Goal: Task Accomplishment & Management: Manage account settings

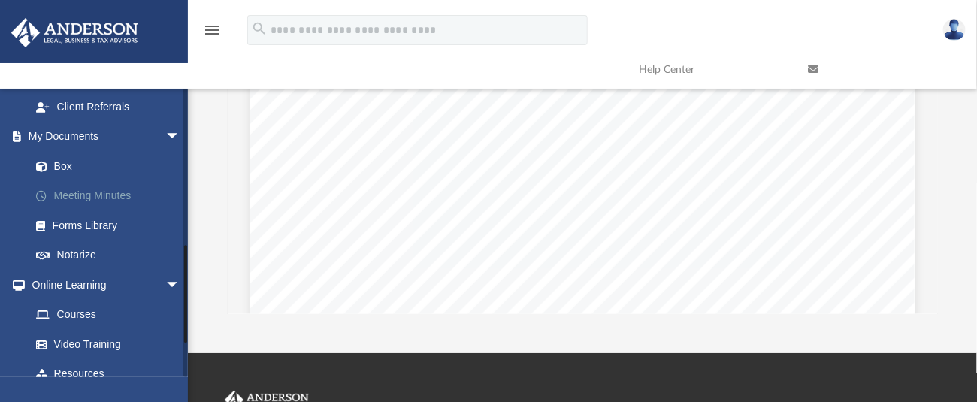
scroll to position [449, 0]
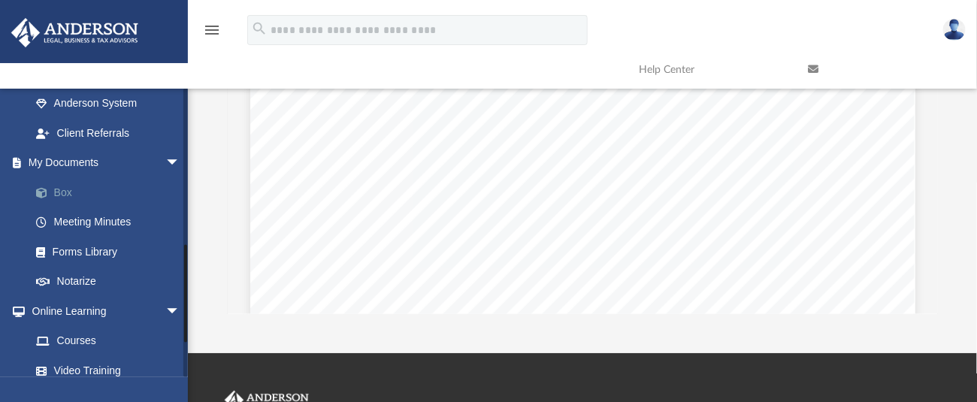
click at [62, 190] on link "Box" at bounding box center [112, 192] width 182 height 30
click at [69, 190] on link "Box" at bounding box center [112, 192] width 182 height 30
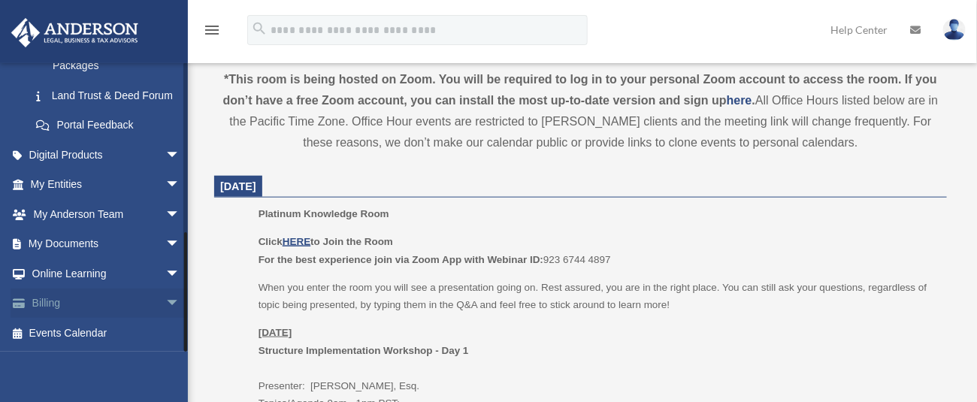
scroll to position [576, 0]
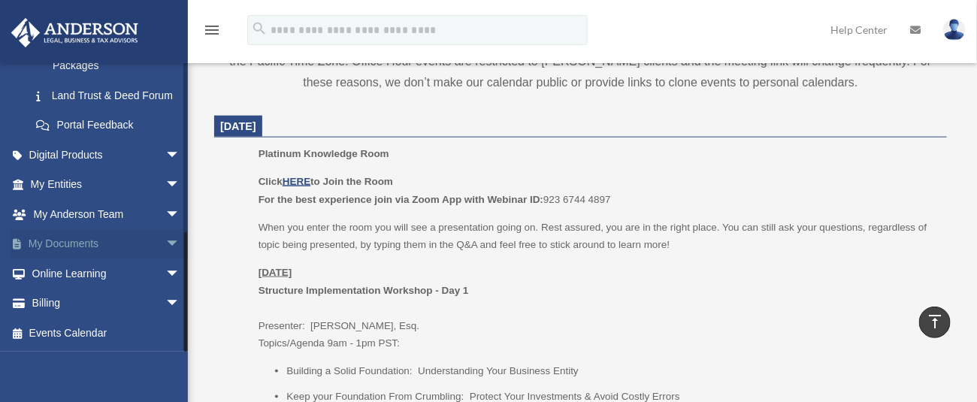
click at [65, 240] on link "My Documents arrow_drop_down" at bounding box center [107, 244] width 192 height 30
click at [165, 238] on span "arrow_drop_down" at bounding box center [180, 244] width 30 height 31
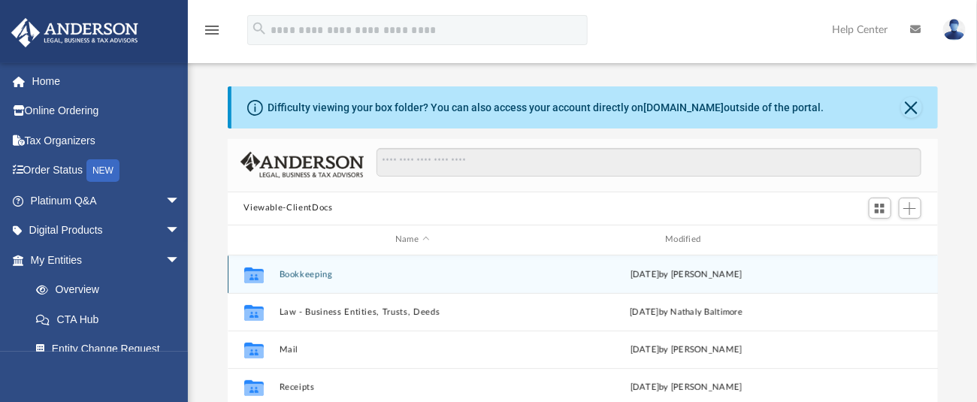
scroll to position [325, 695]
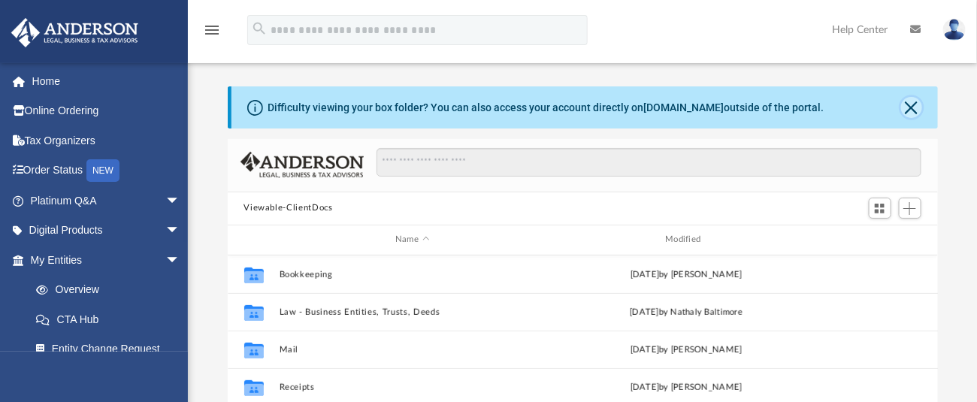
click at [906, 110] on button "Close" at bounding box center [911, 107] width 21 height 21
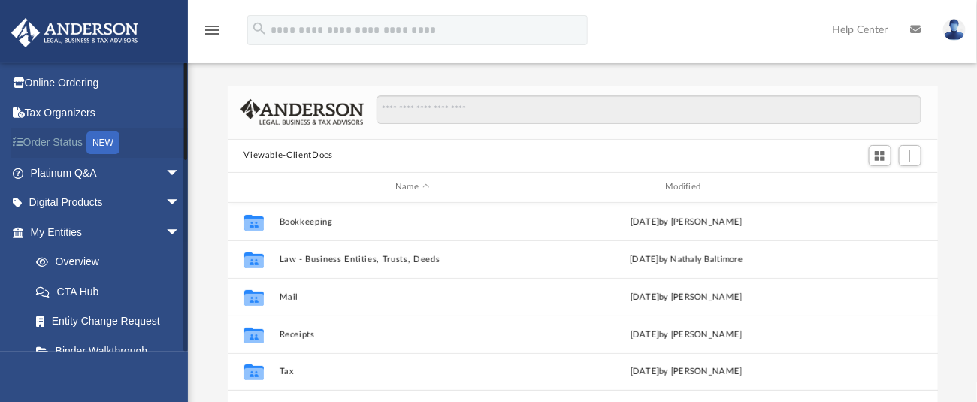
scroll to position [0, 0]
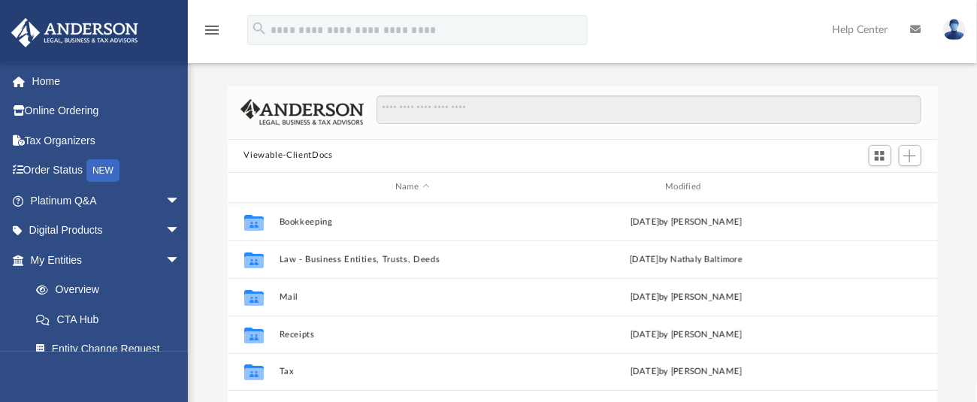
click at [962, 29] on img at bounding box center [954, 30] width 23 height 22
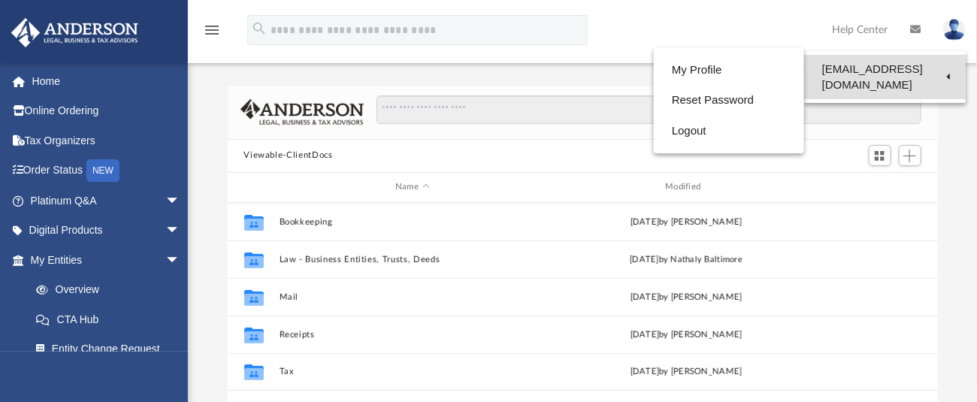
click at [879, 70] on link "[EMAIL_ADDRESS][DOMAIN_NAME]" at bounding box center [885, 77] width 162 height 44
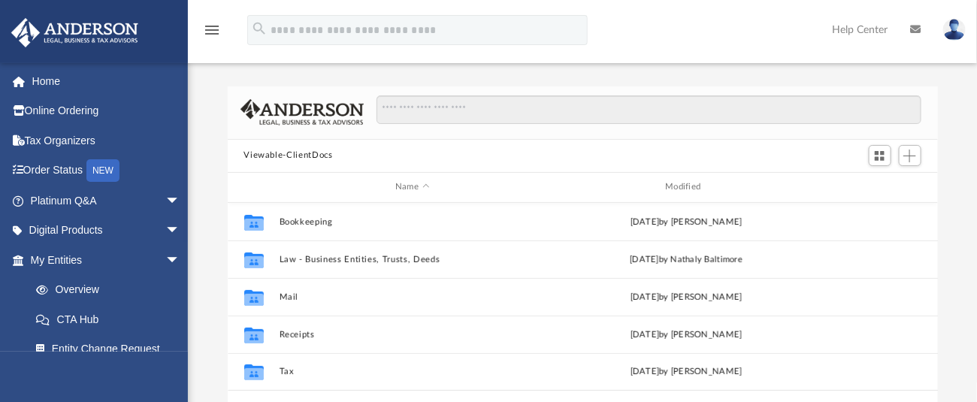
click at [946, 27] on img at bounding box center [954, 30] width 23 height 22
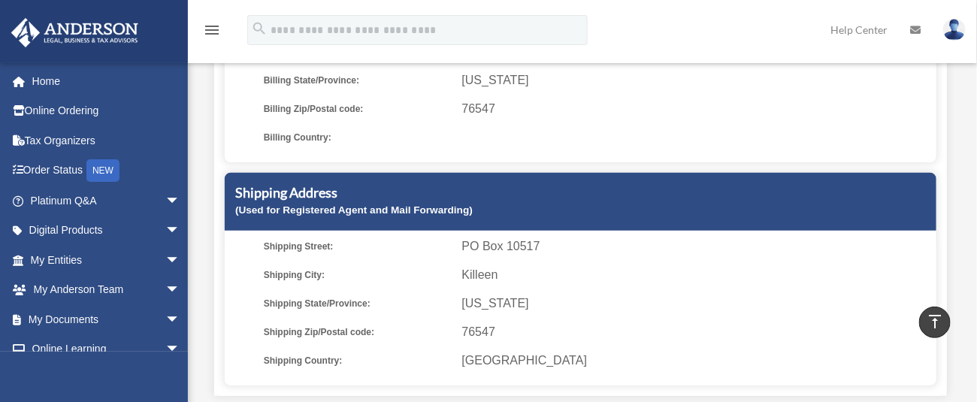
scroll to position [267, 0]
